Goal: Task Accomplishment & Management: Use online tool/utility

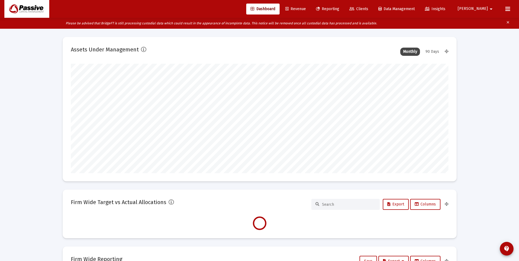
scroll to position [110, 203]
click at [340, 10] on span "Reporting" at bounding box center [327, 9] width 23 height 5
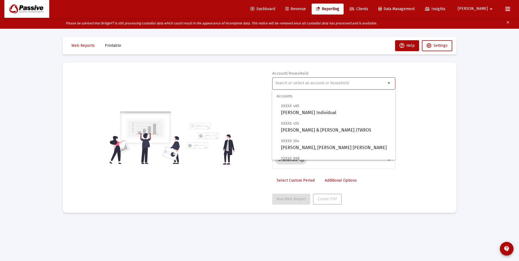
click at [323, 83] on input "text" at bounding box center [330, 83] width 111 height 4
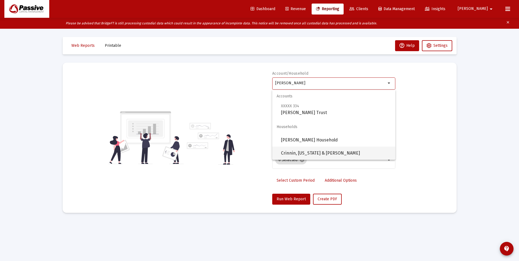
click at [332, 152] on span "Crinnin, [US_STATE] & [PERSON_NAME]" at bounding box center [336, 153] width 110 height 13
type input "Crinnin, [US_STATE] & [PERSON_NAME]"
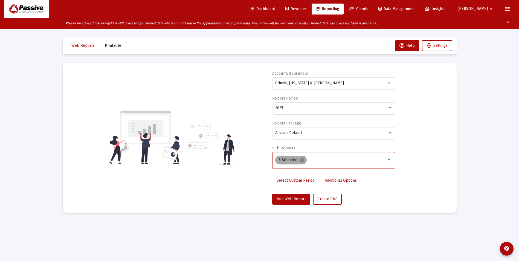
click at [302, 160] on mat-icon "cancel" at bounding box center [302, 160] width 5 height 5
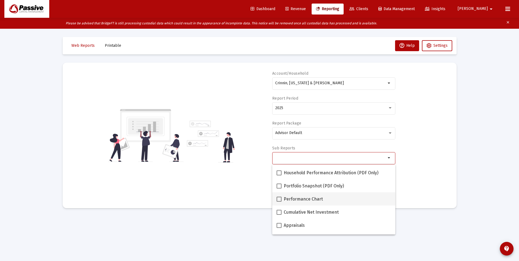
scroll to position [27, 0]
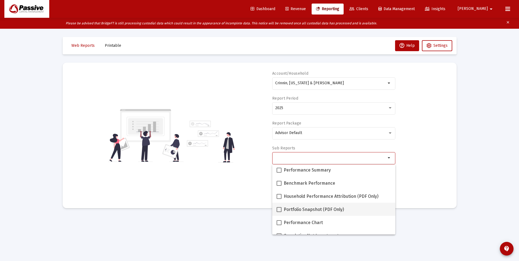
click at [298, 209] on span "Portfolio Snapshot (PDF Only)" at bounding box center [314, 209] width 60 height 7
click at [279, 212] on input "Portfolio Snapshot (PDF Only)" at bounding box center [279, 212] width 0 height 0
checkbox input "true"
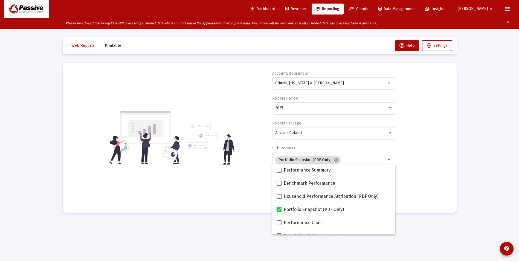
click at [442, 168] on div "Account/Household Crinnin, [US_STATE] & [PERSON_NAME] arrow_drop_down Report Pe…" at bounding box center [260, 138] width 378 height 134
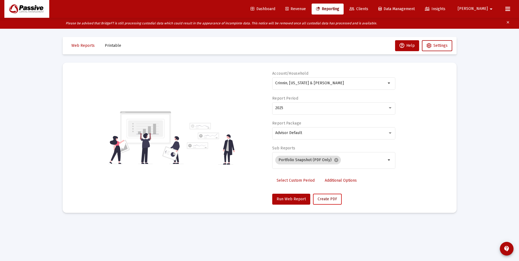
click at [330, 201] on span "Create PDF" at bounding box center [327, 199] width 19 height 5
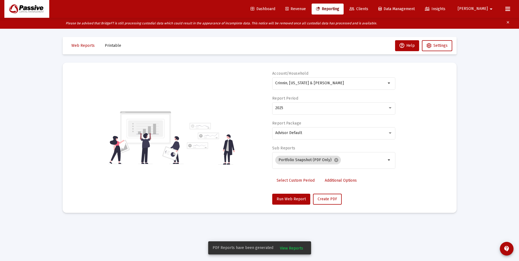
click at [125, 45] on mat-toolbar-row "Web Reports Printable Help Settings" at bounding box center [260, 46] width 394 height 18
click at [118, 48] on button "Printable" at bounding box center [112, 45] width 25 height 11
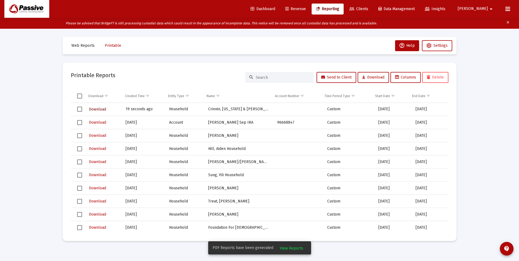
click at [92, 109] on span "Download" at bounding box center [97, 109] width 17 height 5
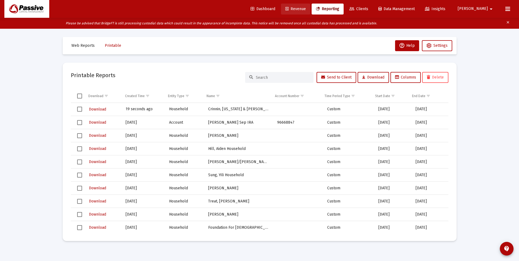
click at [306, 7] on span "Revenue" at bounding box center [296, 9] width 21 height 5
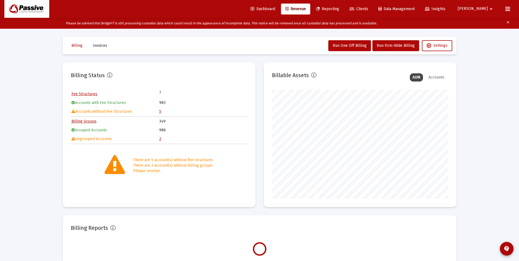
scroll to position [110, 177]
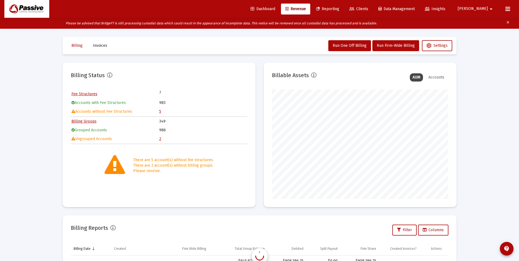
click at [340, 10] on span "Reporting" at bounding box center [327, 9] width 23 height 5
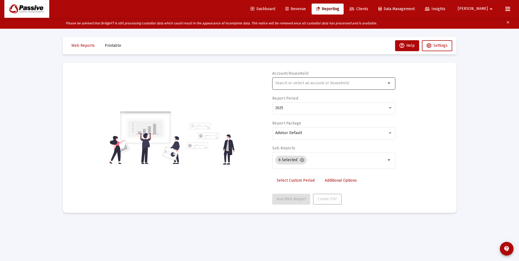
click at [297, 86] on div at bounding box center [330, 82] width 111 height 13
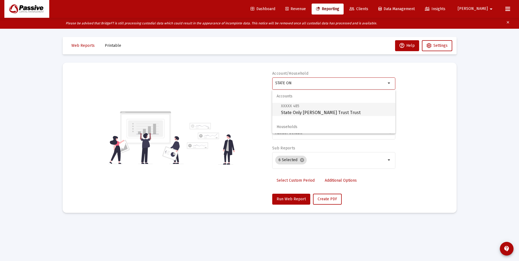
click at [305, 114] on span "XXXXX 485 State Only [PERSON_NAME] Trust Trust" at bounding box center [336, 109] width 110 height 13
type input "State Only [PERSON_NAME] Trust Trust"
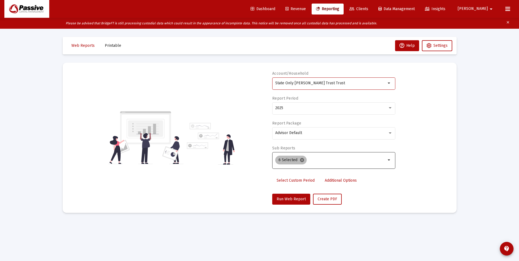
click at [301, 162] on mat-icon "cancel" at bounding box center [302, 160] width 5 height 5
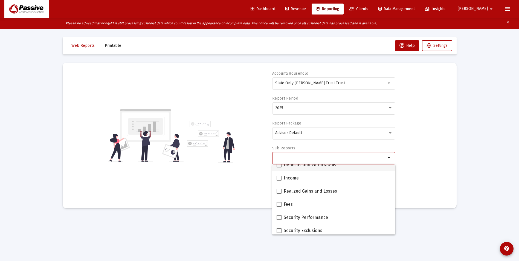
scroll to position [164, 0]
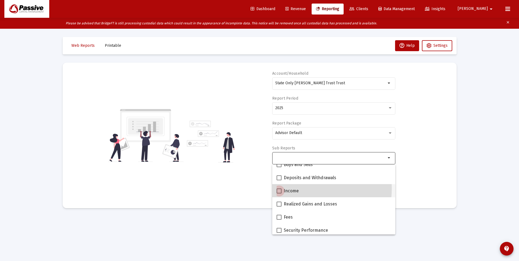
click at [289, 188] on span "Income" at bounding box center [291, 191] width 15 height 7
click at [279, 194] on input "Income" at bounding box center [279, 194] width 0 height 0
checkbox input "true"
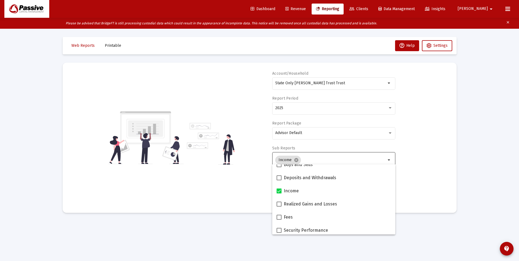
click at [421, 170] on div "Account/Household State Only [PERSON_NAME] Trust Trust arrow_drop_down Report P…" at bounding box center [260, 138] width 378 height 134
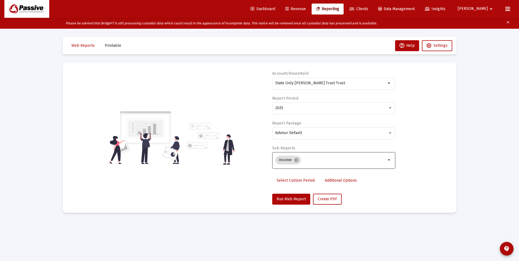
click at [296, 182] on span "Select Custom Period" at bounding box center [296, 180] width 38 height 5
click at [310, 112] on div at bounding box center [299, 107] width 49 height 13
click at [326, 110] on icon "Open calendar" at bounding box center [329, 108] width 6 height 6
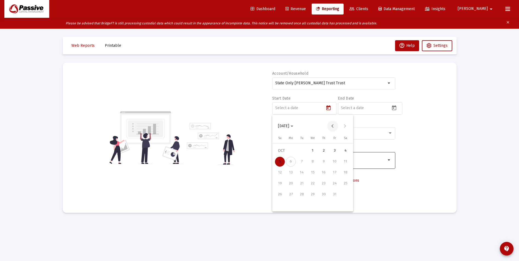
click at [331, 128] on button "Previous month" at bounding box center [332, 126] width 11 height 11
click at [301, 163] on div "1" at bounding box center [302, 162] width 10 height 10
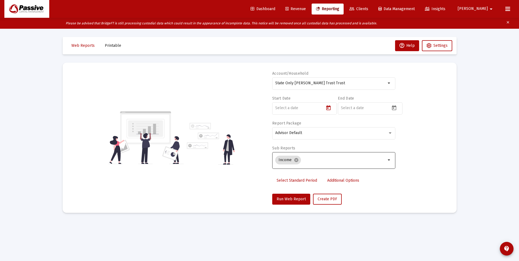
type input "[DATE]"
click at [399, 108] on mat-datepicker-toggle at bounding box center [394, 109] width 9 height 5
click at [397, 128] on button "Previous month" at bounding box center [398, 126] width 11 height 11
click at [366, 207] on div "30" at bounding box center [368, 206] width 10 height 10
type input "[DATE]"
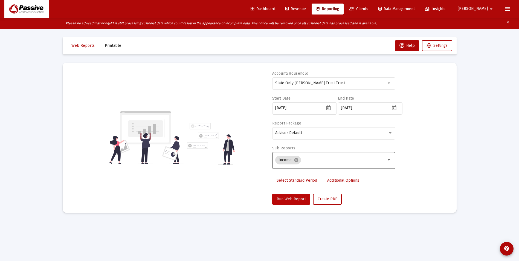
click at [303, 201] on span "Run Web Report" at bounding box center [291, 199] width 29 height 5
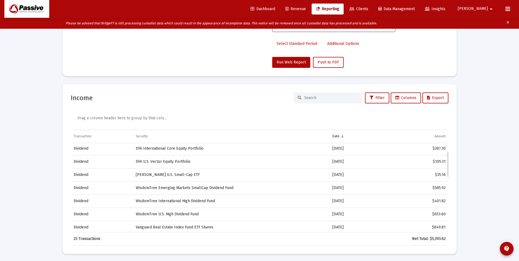
scroll to position [0, 0]
click at [480, 90] on div "Loading... Web Reports Printable Help Settings Account/Household State Only [PE…" at bounding box center [259, 68] width 519 height 388
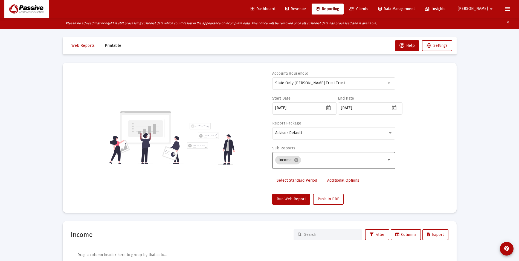
drag, startPoint x: 265, startPoint y: 64, endPoint x: 228, endPoint y: 56, distance: 38.0
click at [228, 56] on div "Web Reports Printable Help Settings Account/Household State Only [PERSON_NAME] …" at bounding box center [259, 214] width 411 height 370
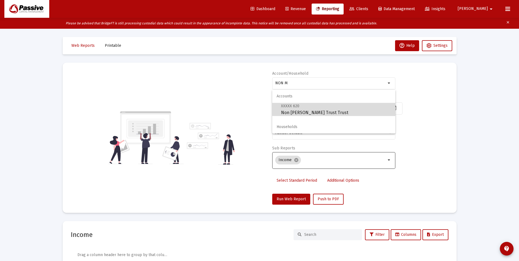
click at [317, 111] on span "XXXXX 620 Non [PERSON_NAME] Trust Trust" at bounding box center [336, 109] width 110 height 13
type input "Non [PERSON_NAME] Trust Trust"
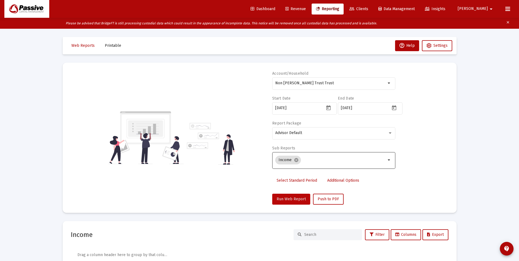
click at [287, 200] on span "Run Web Report" at bounding box center [291, 199] width 29 height 5
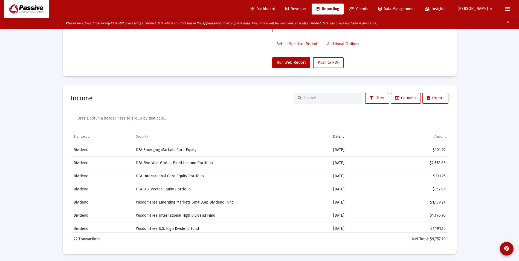
scroll to position [138, 0]
